Goal: Browse casually

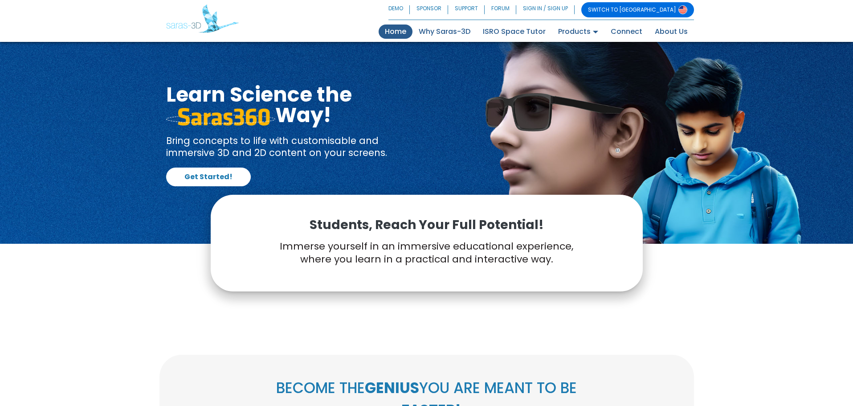
scroll to position [242, 0]
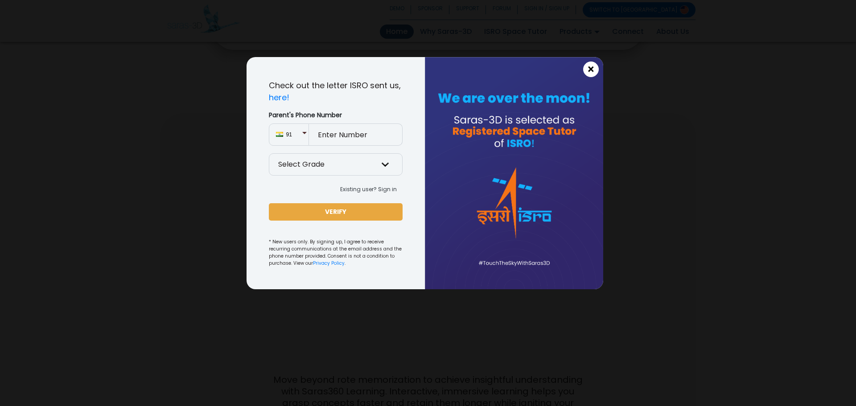
click at [587, 70] on span "×" at bounding box center [591, 70] width 8 height 12
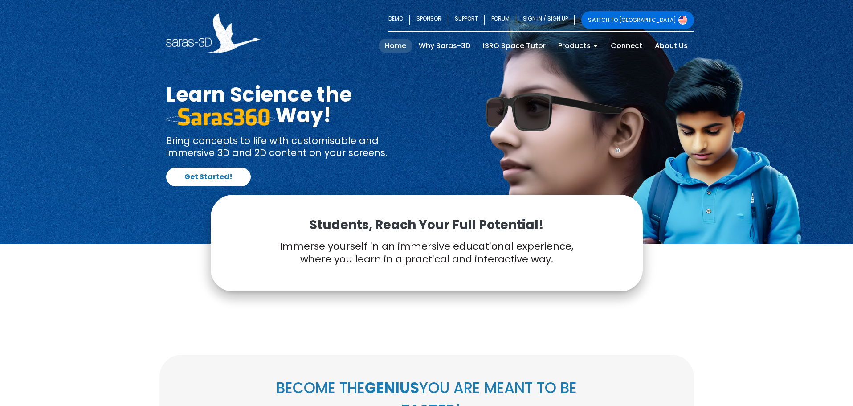
scroll to position [242, 0]
